Goal: Find specific page/section: Find specific page/section

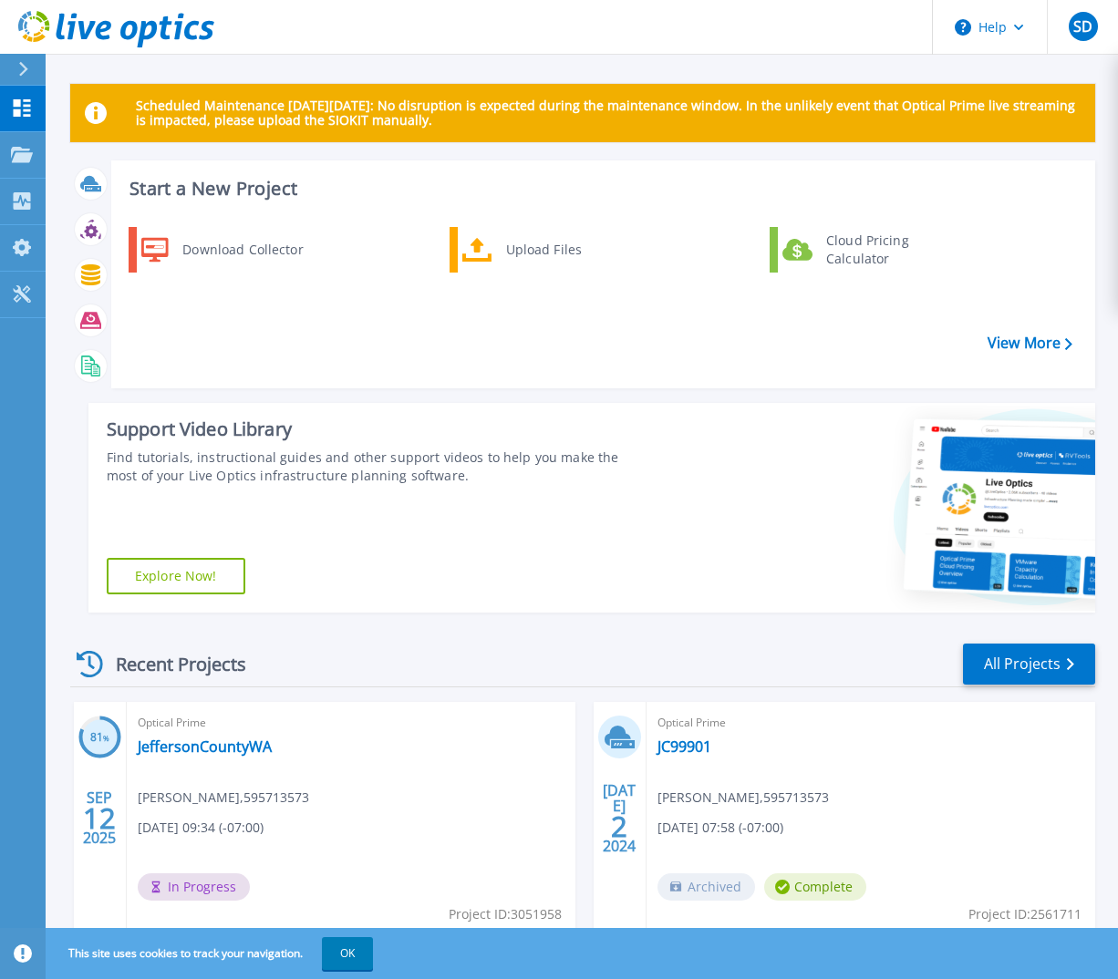
scroll to position [65, 0]
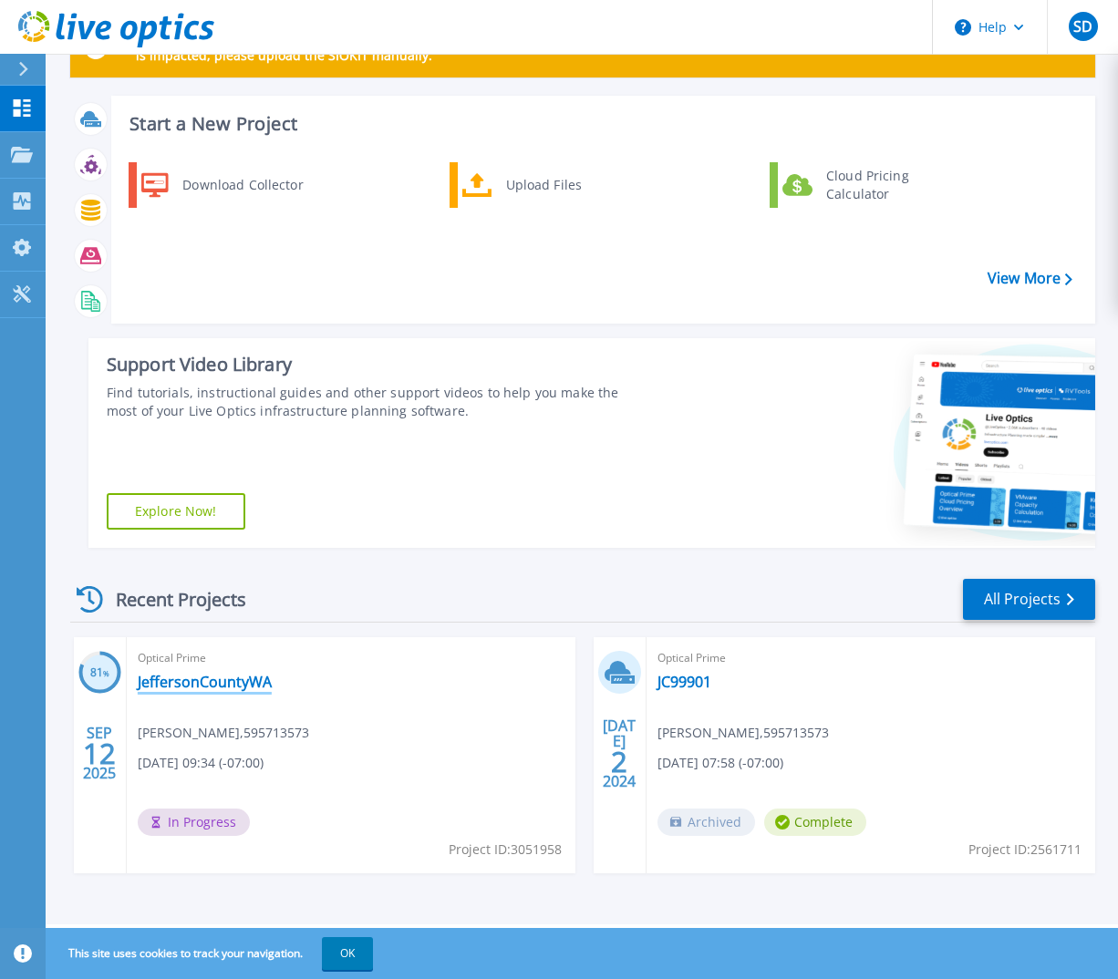
click at [201, 681] on link "JeffersonCountyWA" at bounding box center [205, 682] width 134 height 18
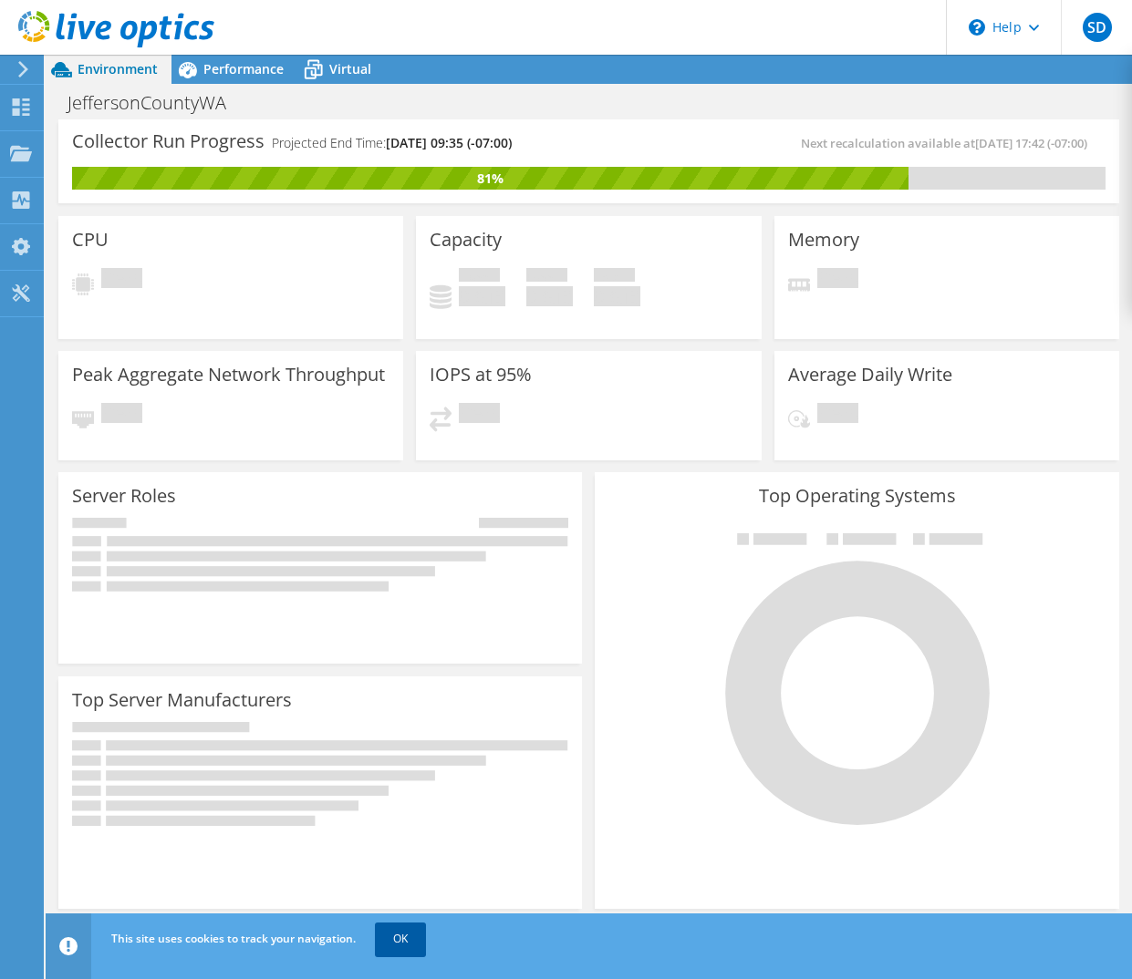
click at [403, 941] on link "OK" at bounding box center [400, 939] width 51 height 33
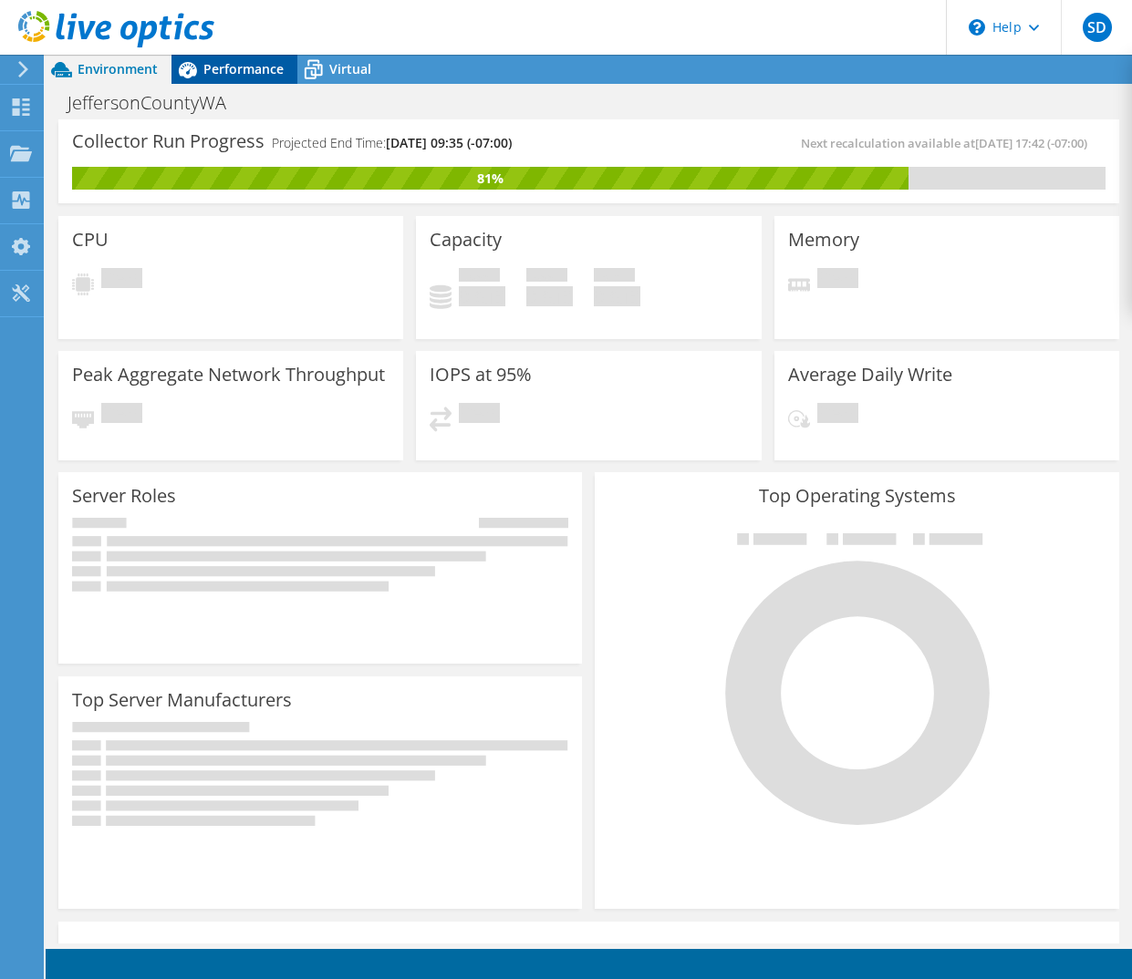
click at [218, 70] on span "Performance" at bounding box center [243, 68] width 80 height 17
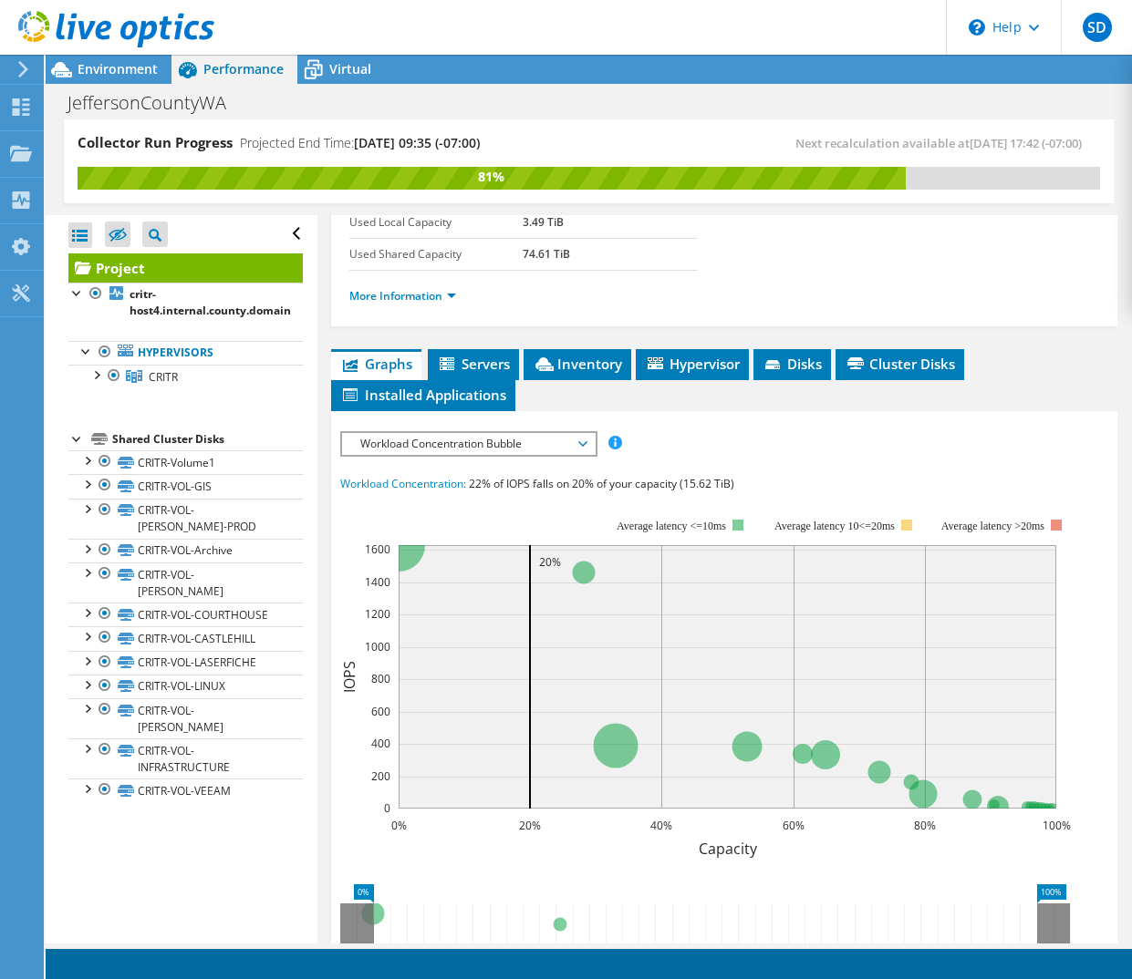
scroll to position [456, 0]
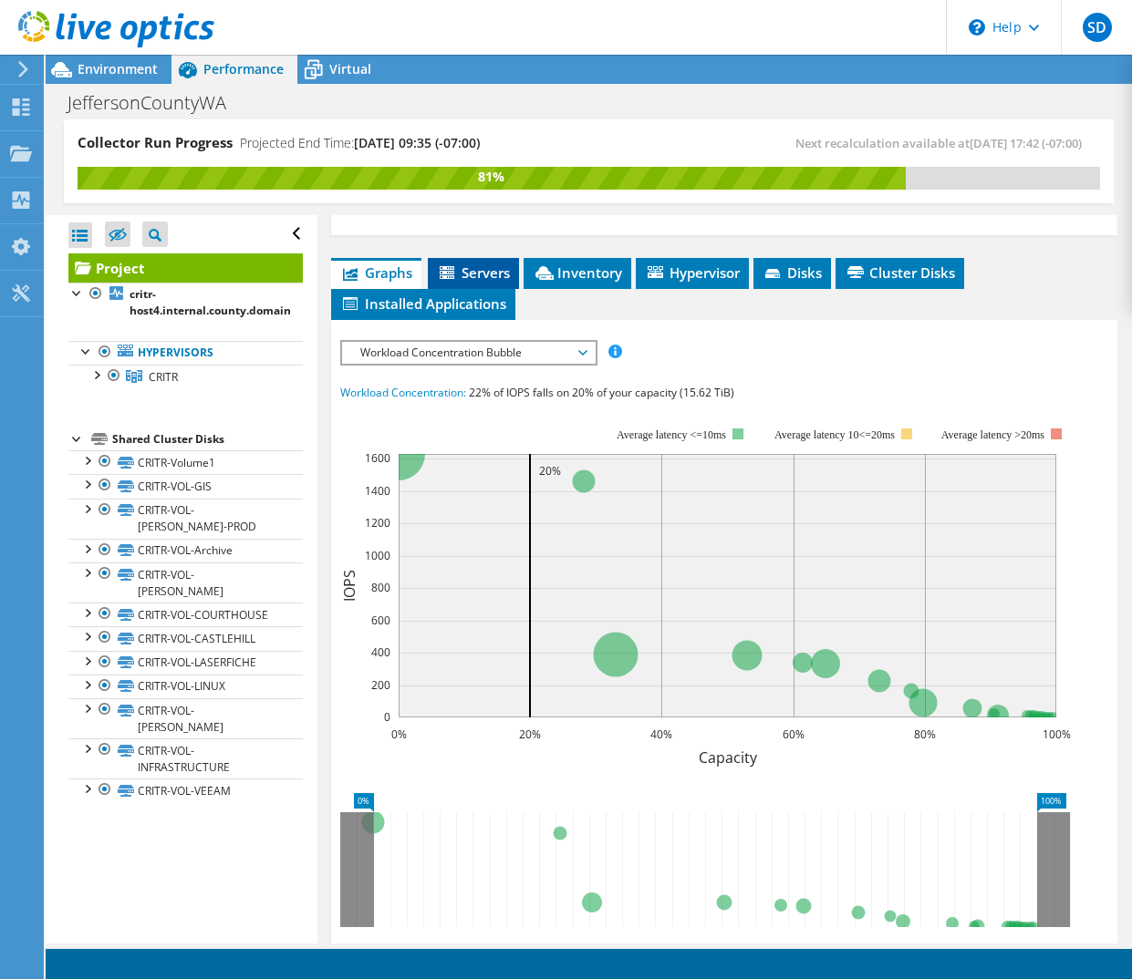
click at [472, 272] on span "Servers" at bounding box center [473, 273] width 73 height 18
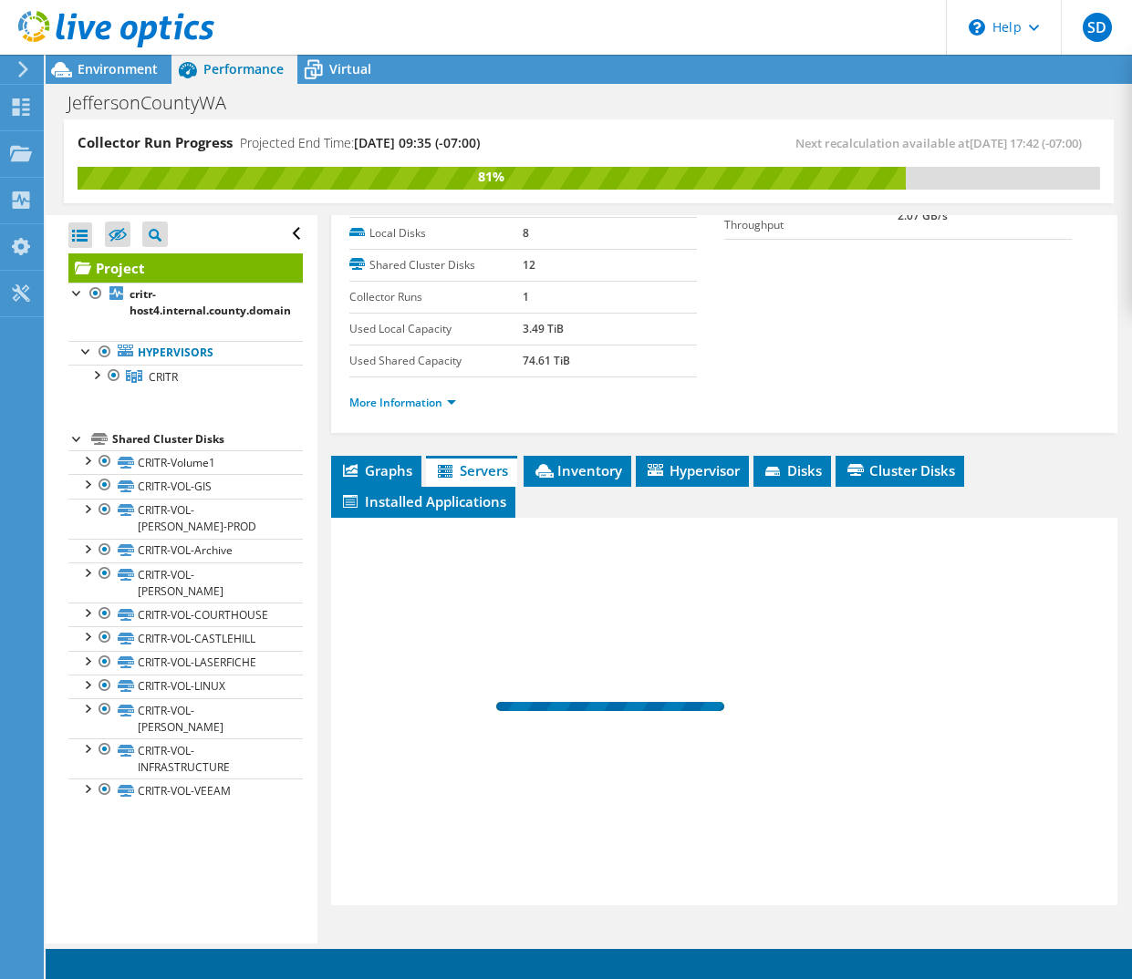
scroll to position [258, 0]
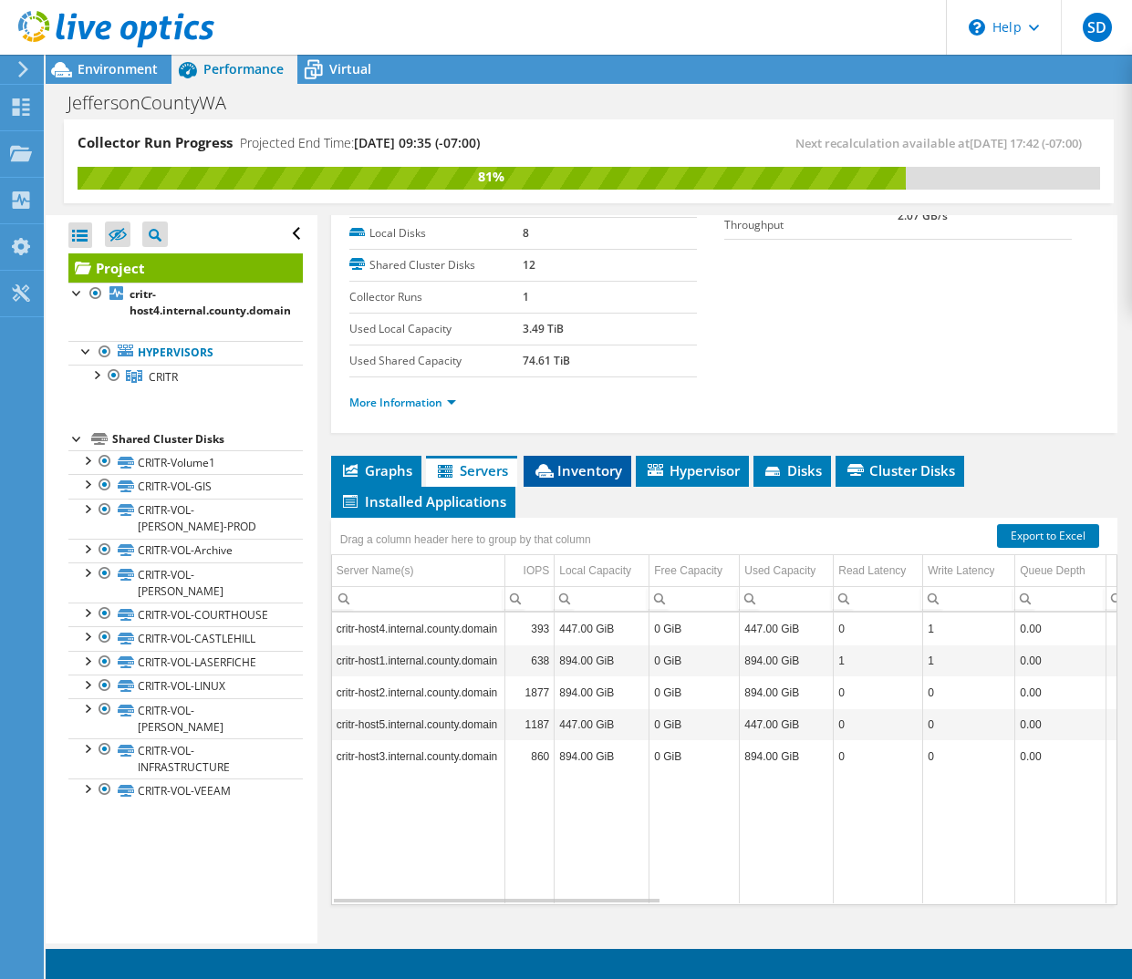
click at [549, 469] on icon at bounding box center [544, 471] width 18 height 14
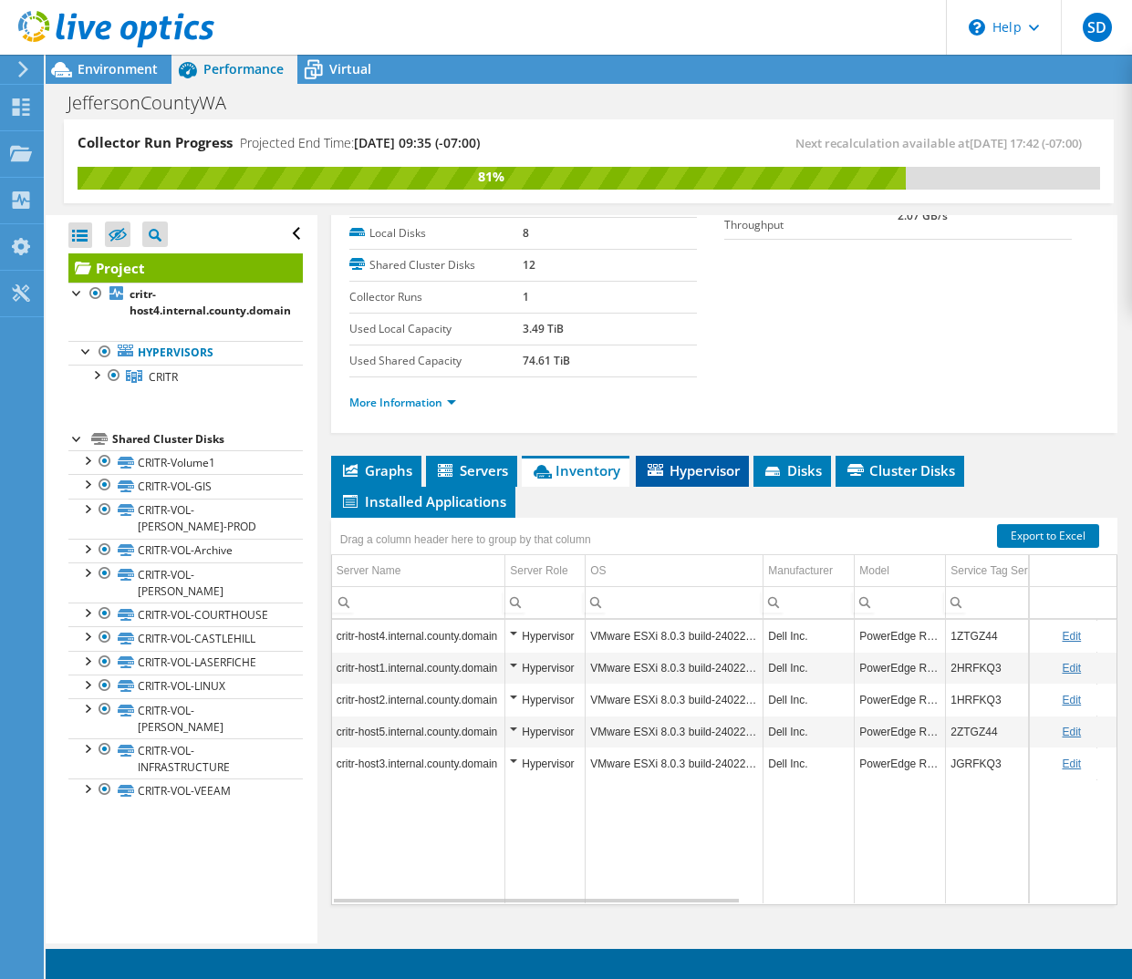
click at [695, 473] on span "Hypervisor" at bounding box center [692, 470] width 95 height 18
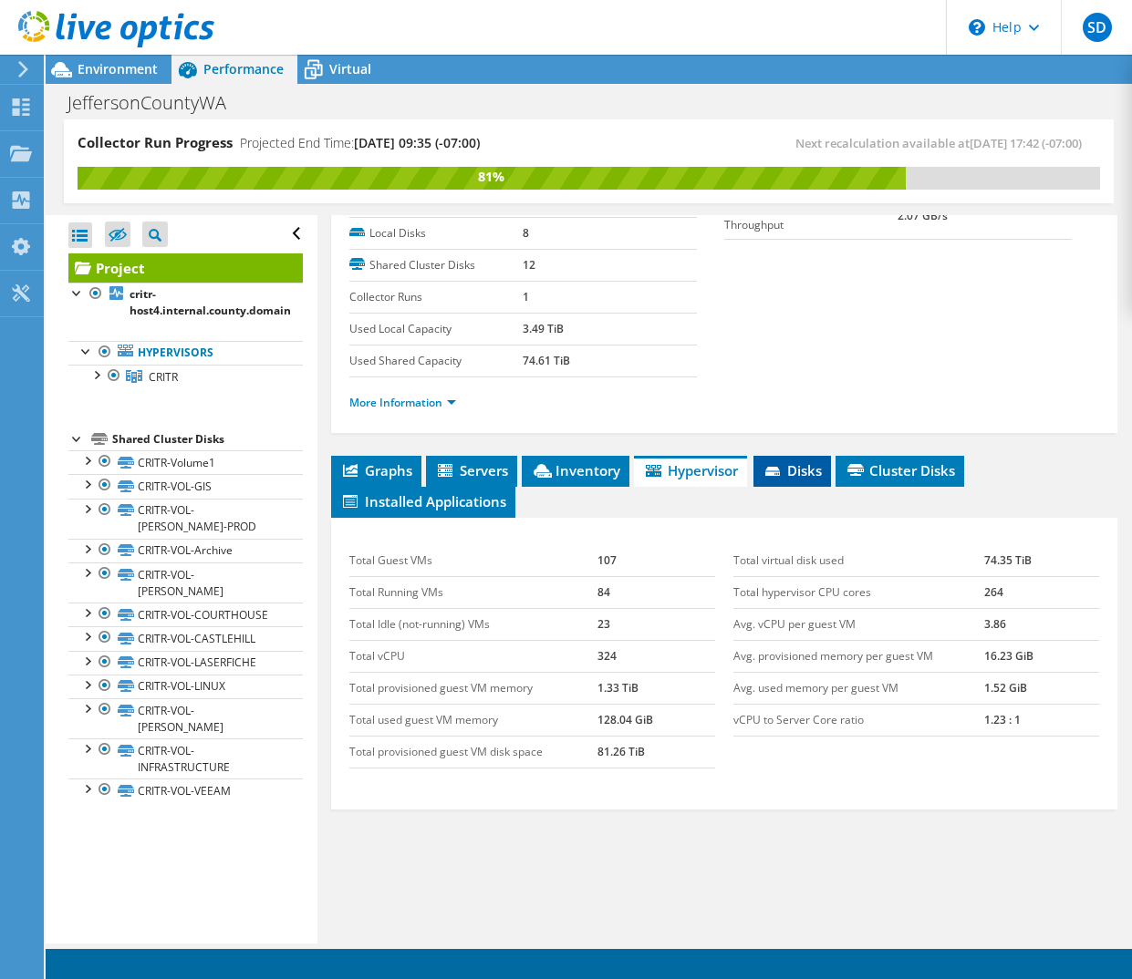
click at [780, 472] on icon at bounding box center [772, 471] width 15 height 9
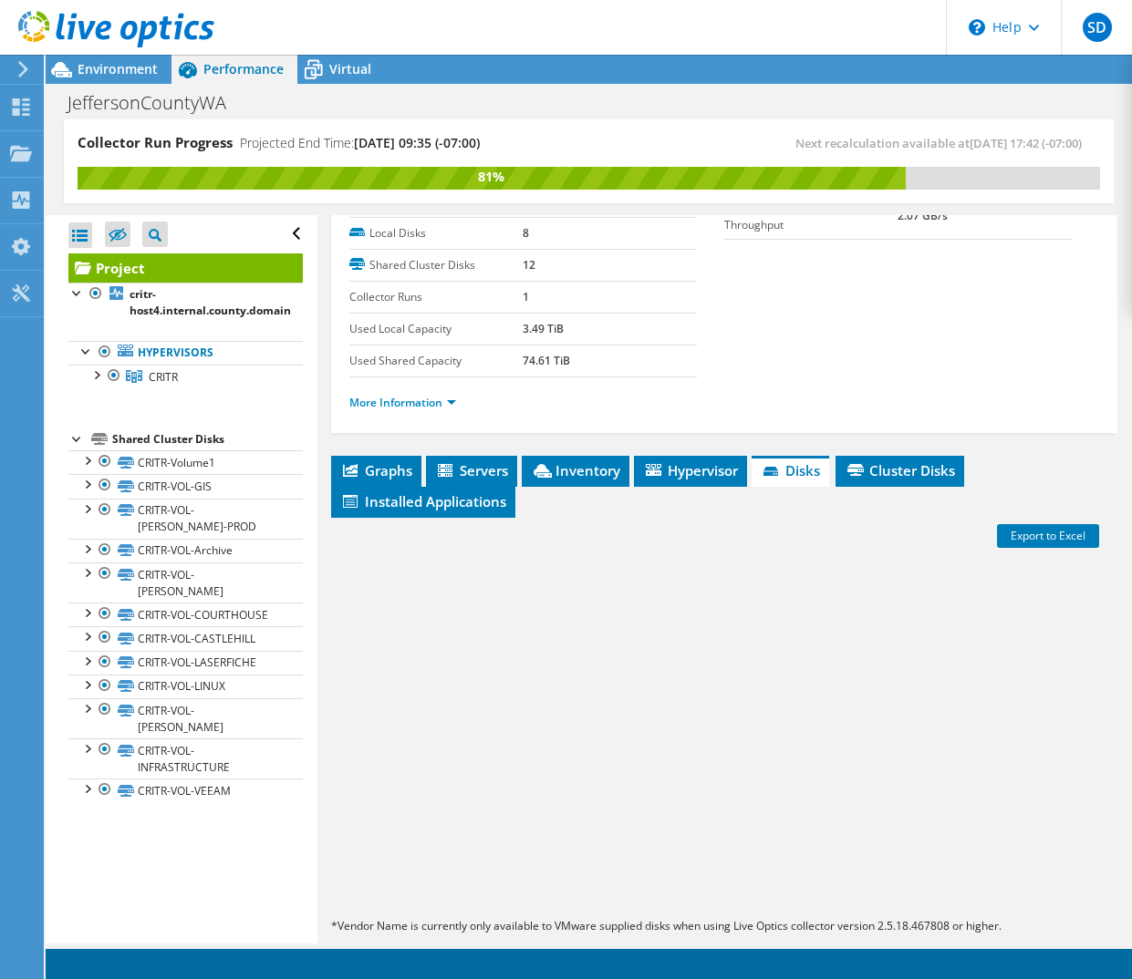
scroll to position [294, 0]
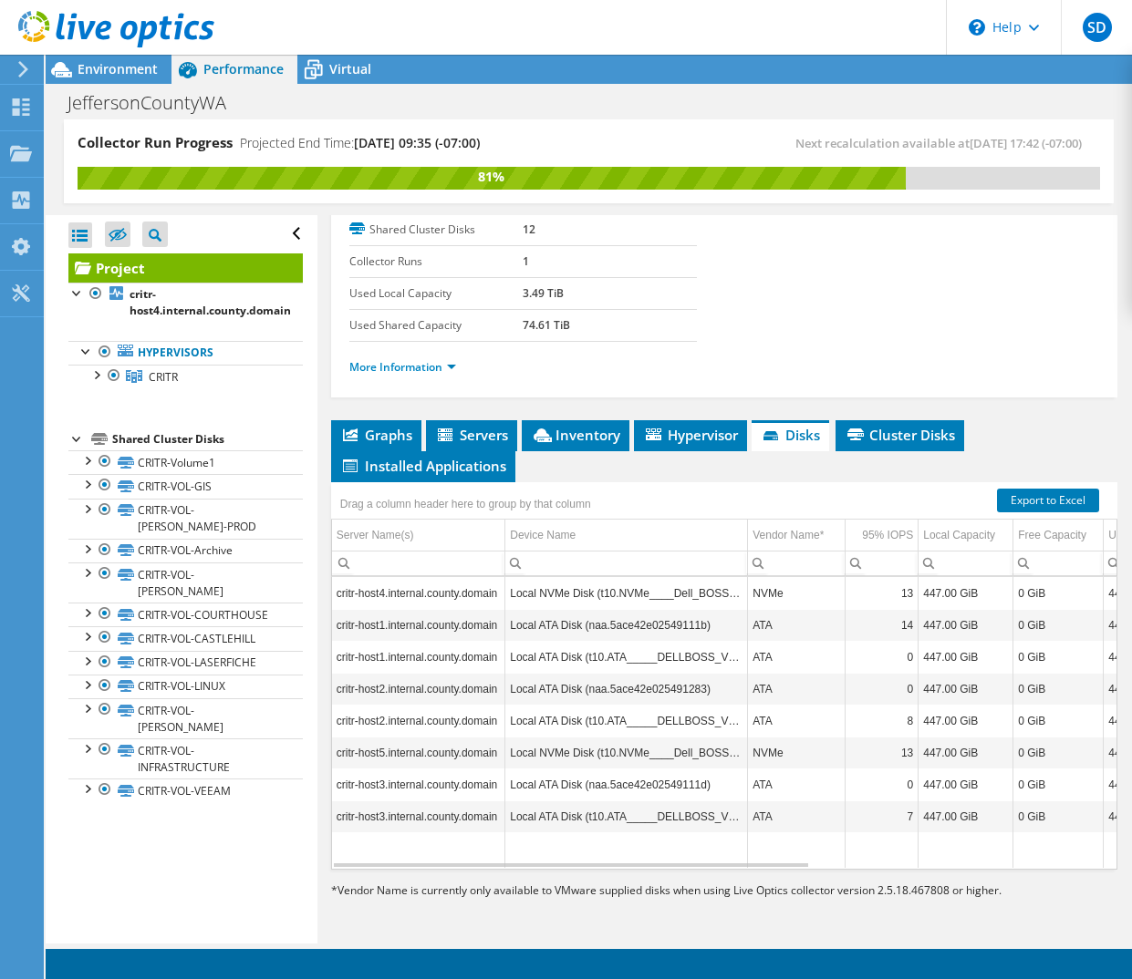
click at [883, 439] on span "Cluster Disks" at bounding box center [899, 435] width 110 height 18
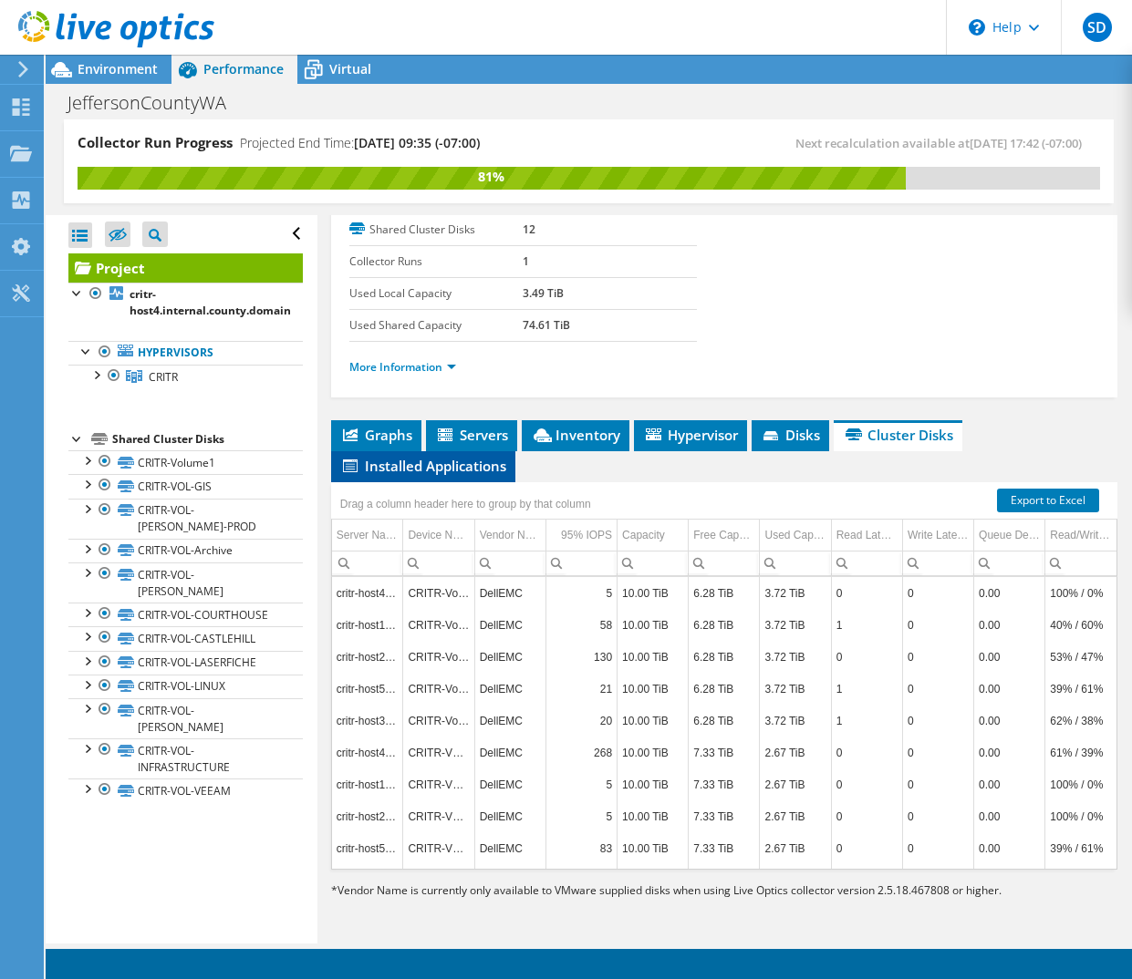
click at [382, 470] on span "Installed Applications" at bounding box center [423, 466] width 166 height 18
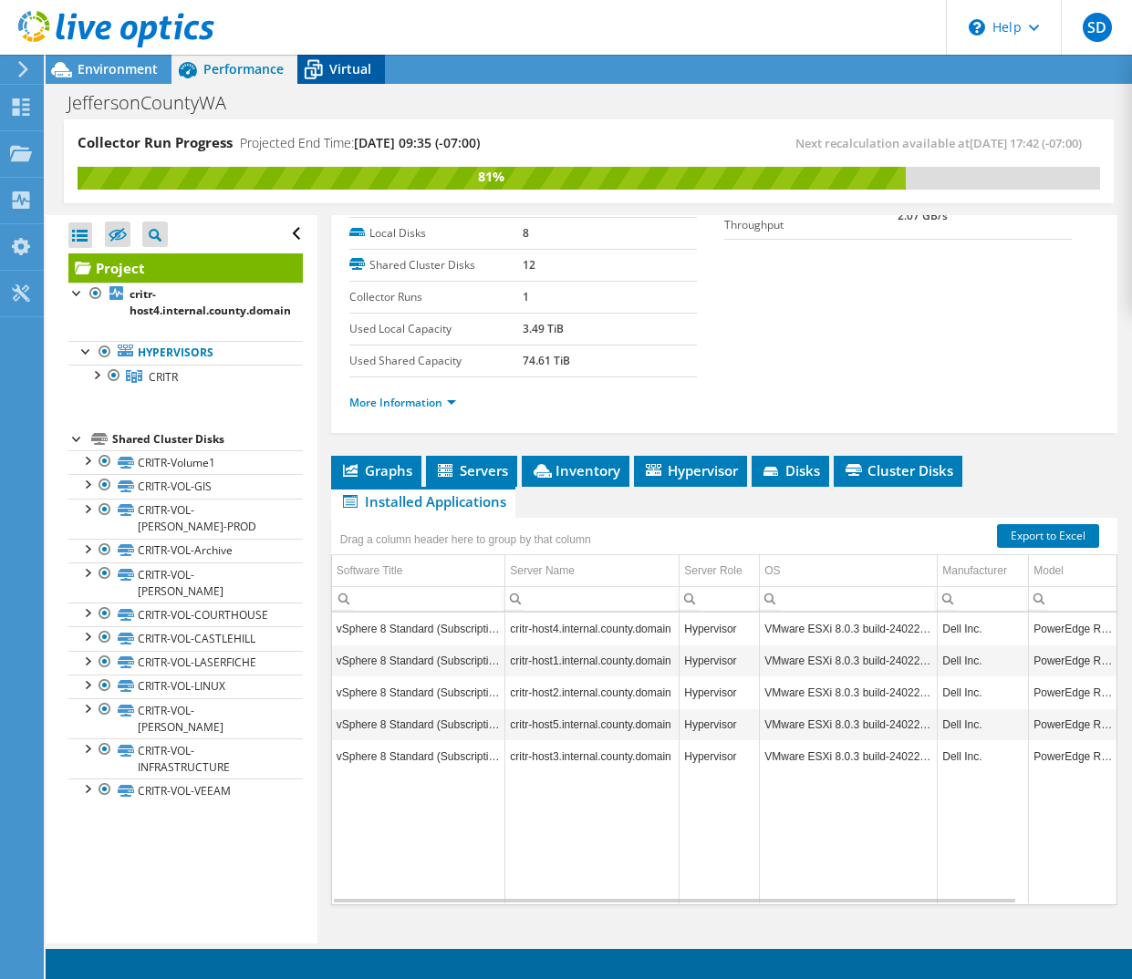
click at [324, 66] on icon at bounding box center [313, 70] width 32 height 32
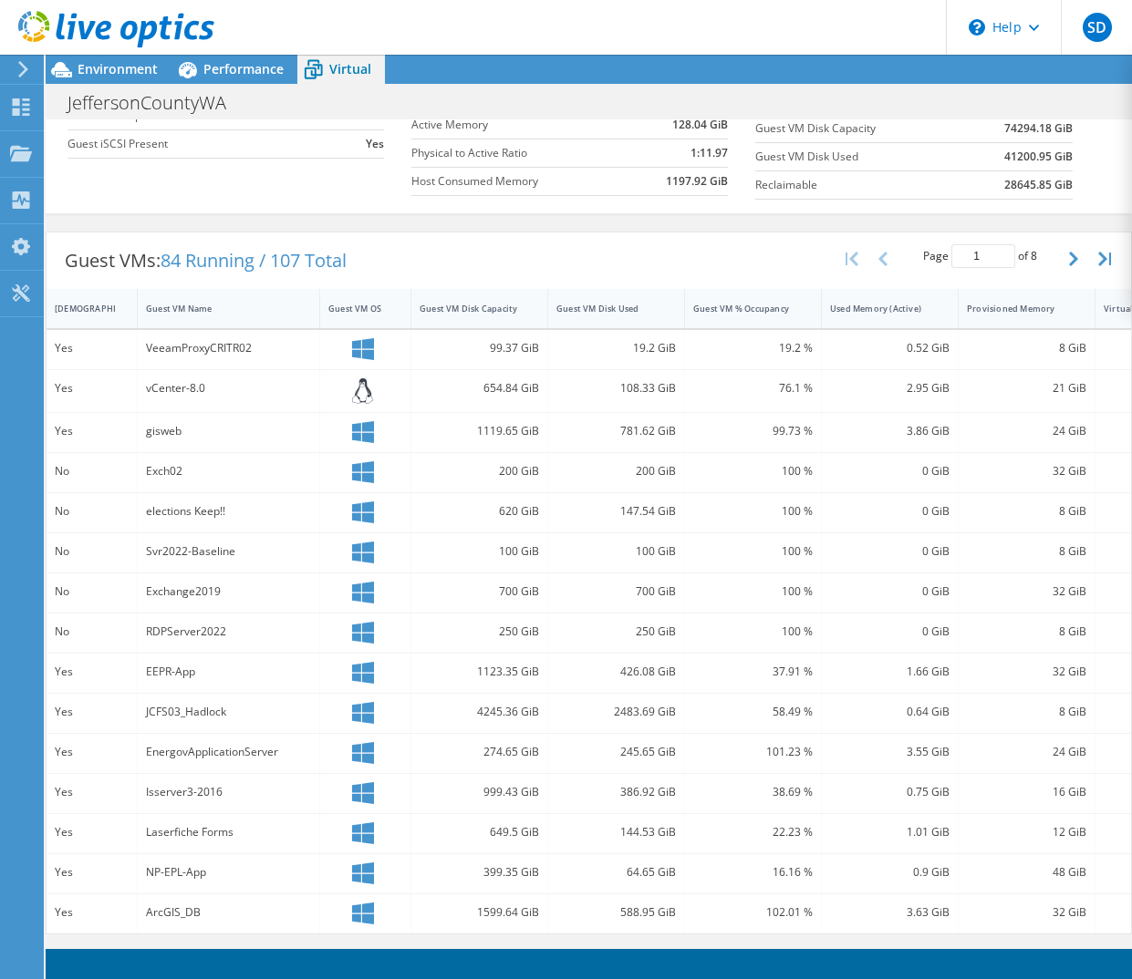
scroll to position [0, 0]
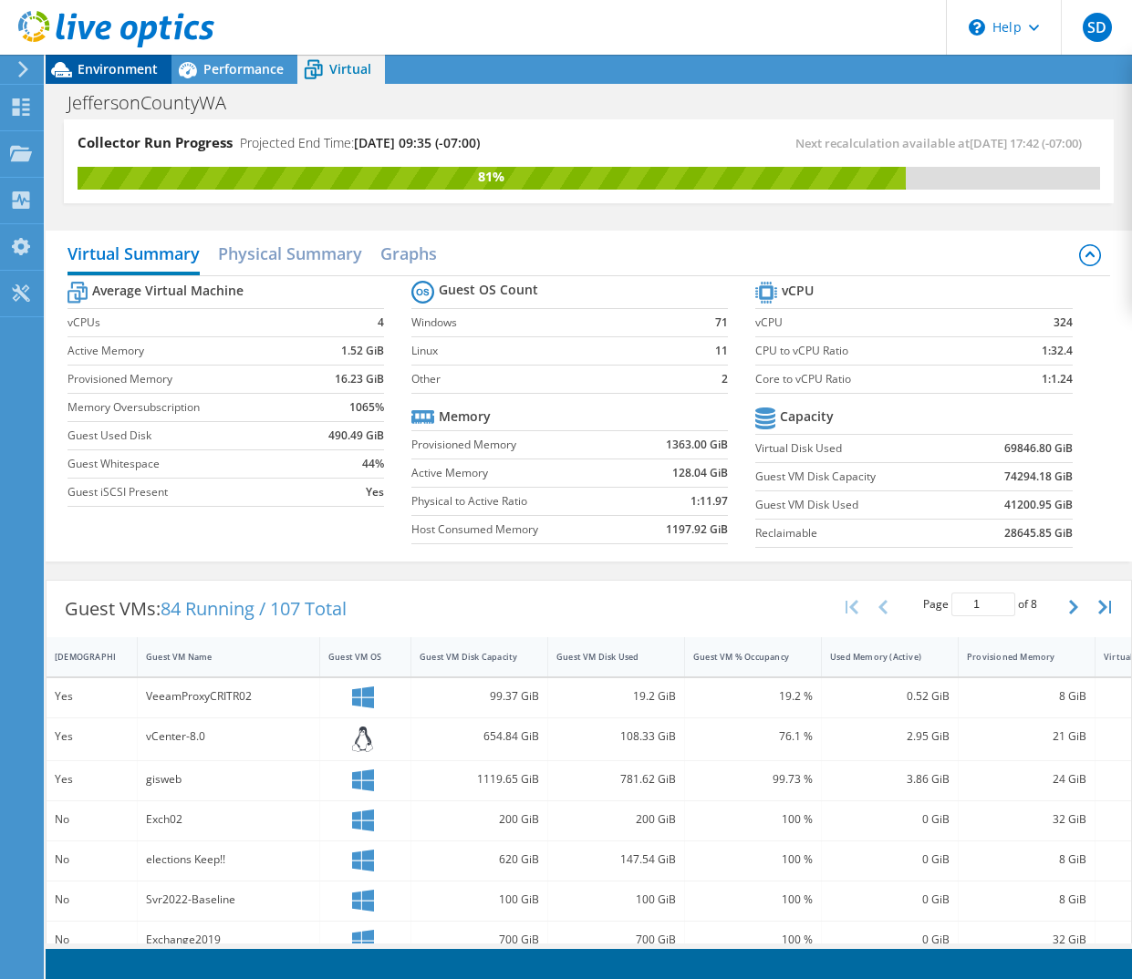
click at [88, 66] on span "Environment" at bounding box center [118, 68] width 80 height 17
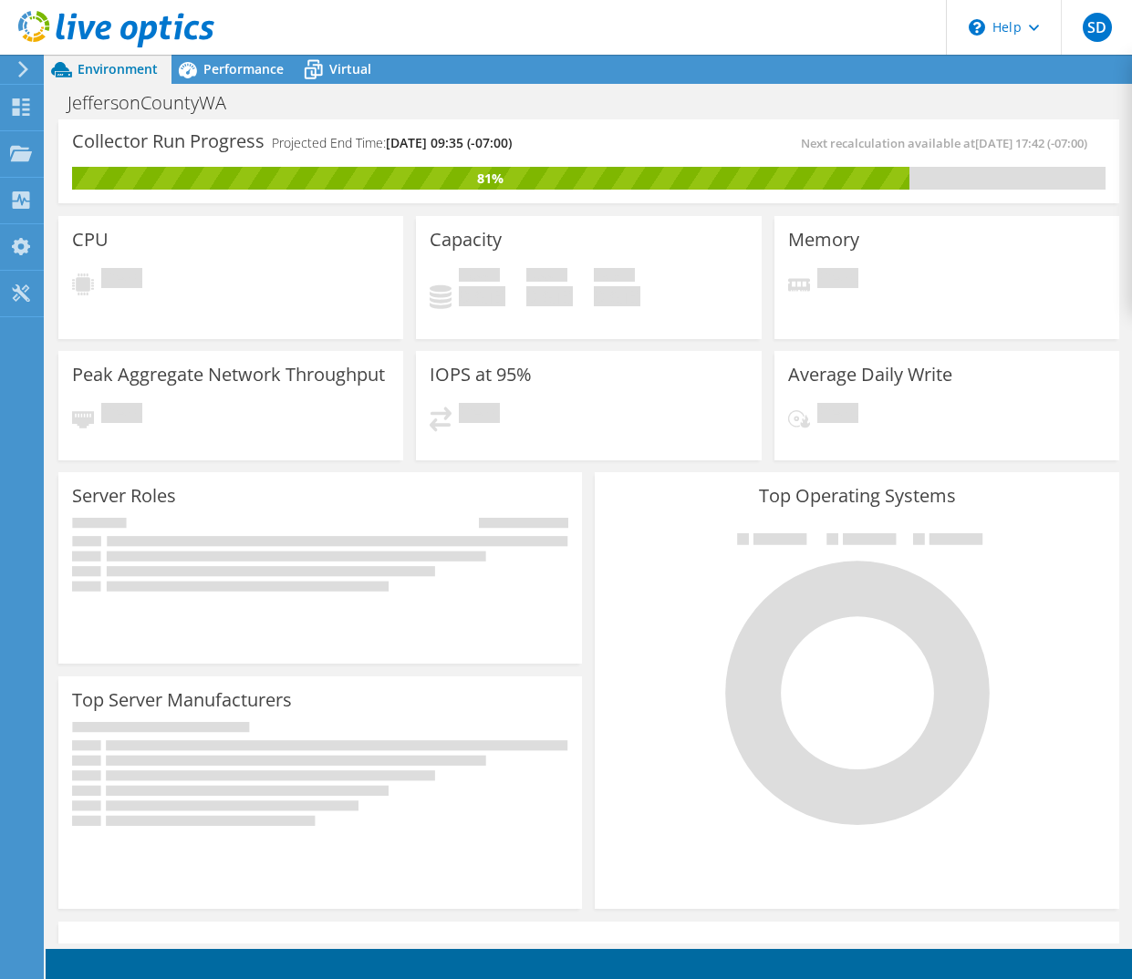
click at [21, 68] on icon at bounding box center [23, 69] width 14 height 16
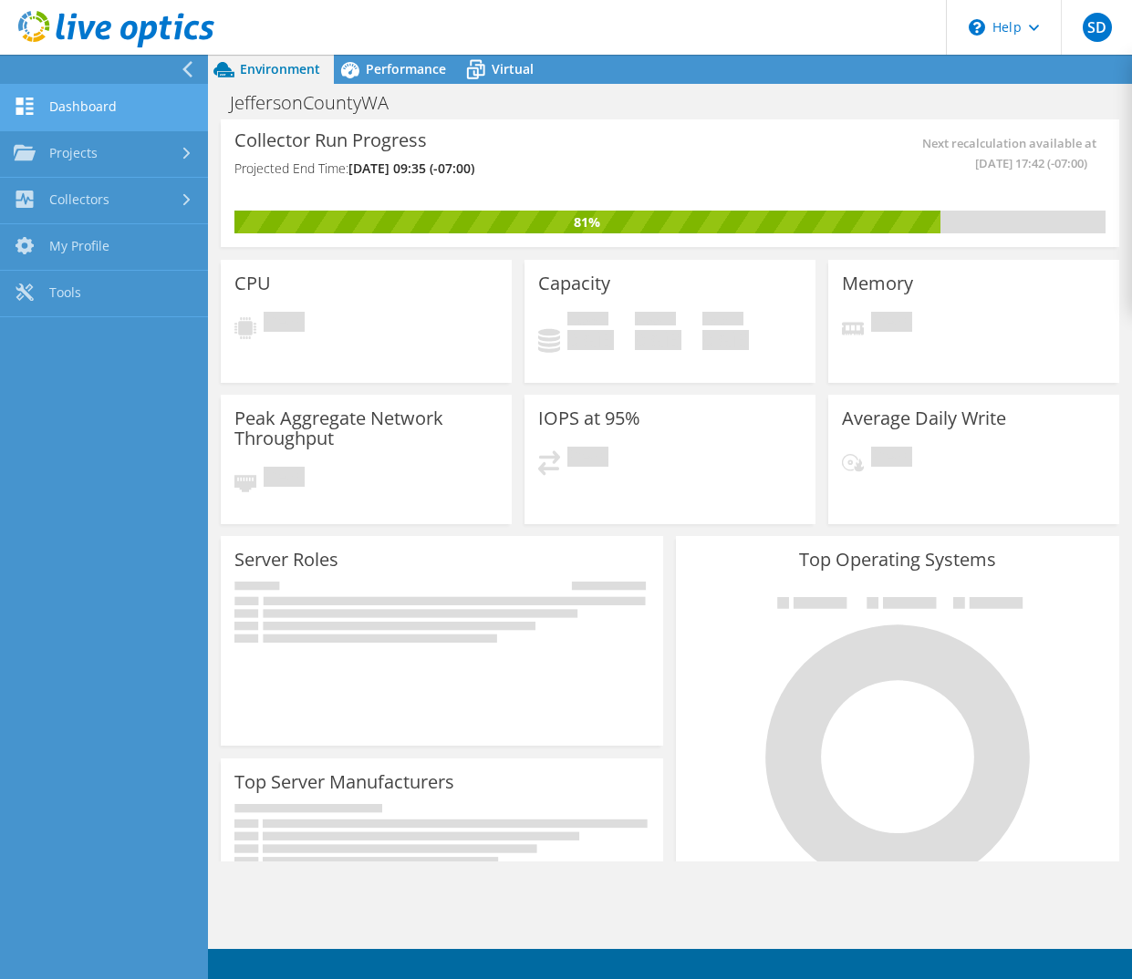
click at [80, 111] on link "Dashboard" at bounding box center [104, 108] width 208 height 47
